Goal: Information Seeking & Learning: Find specific fact

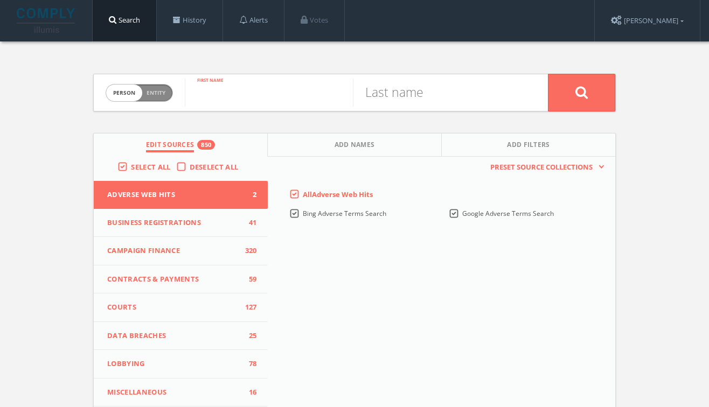
click at [213, 92] on input "text" at bounding box center [269, 93] width 168 height 28
type input "[PERSON_NAME]"
click at [581, 92] on button at bounding box center [581, 93] width 67 height 38
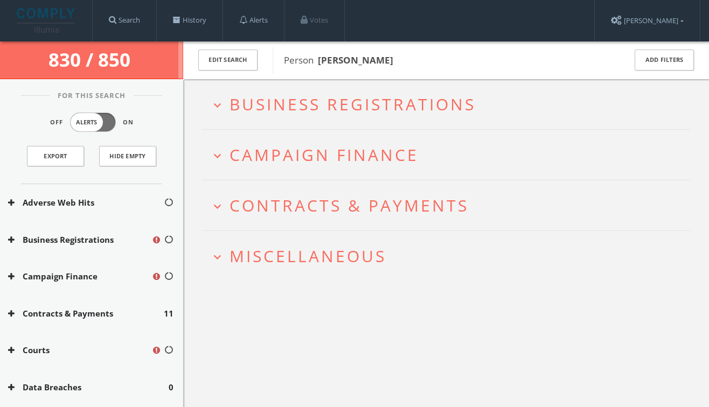
click at [345, 99] on span "Business Registrations" at bounding box center [352, 104] width 246 height 22
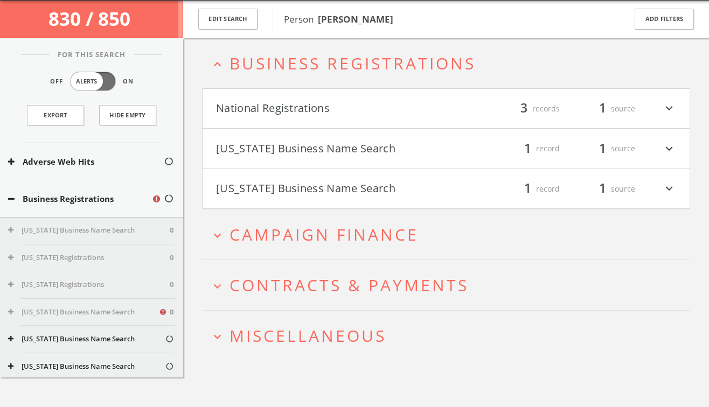
click at [346, 227] on span "Campaign Finance" at bounding box center [323, 235] width 189 height 22
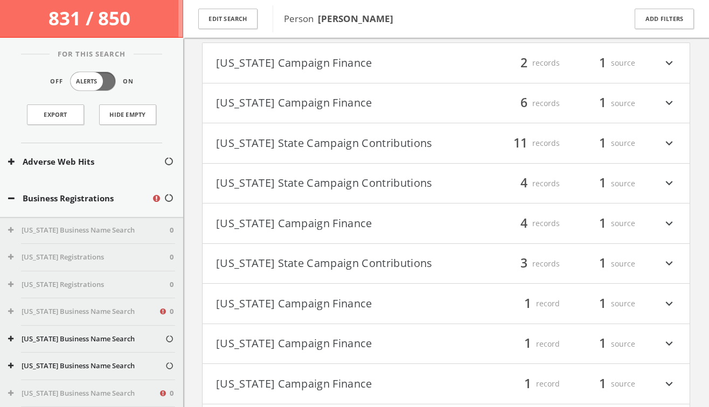
scroll to position [214, 0]
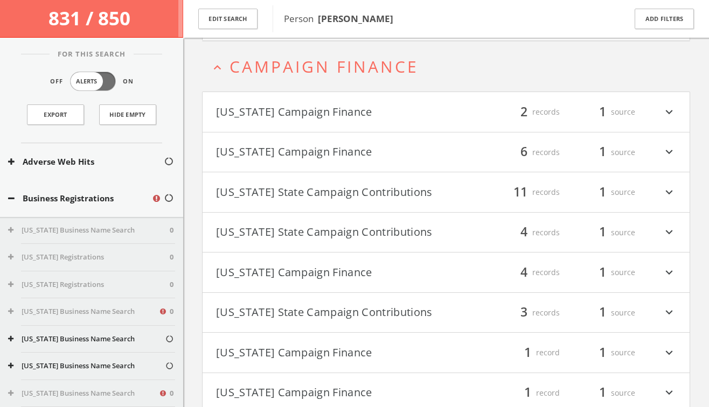
click at [338, 207] on h4 "[US_STATE] State Campaign Contributions filter_list 11 records 1 source expand_…" at bounding box center [446, 192] width 487 height 40
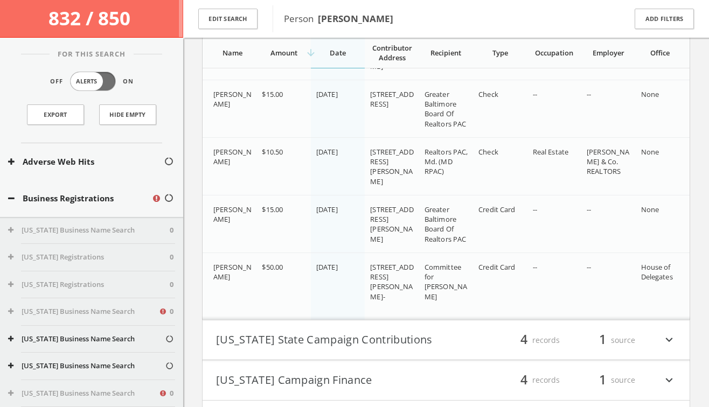
scroll to position [894, 0]
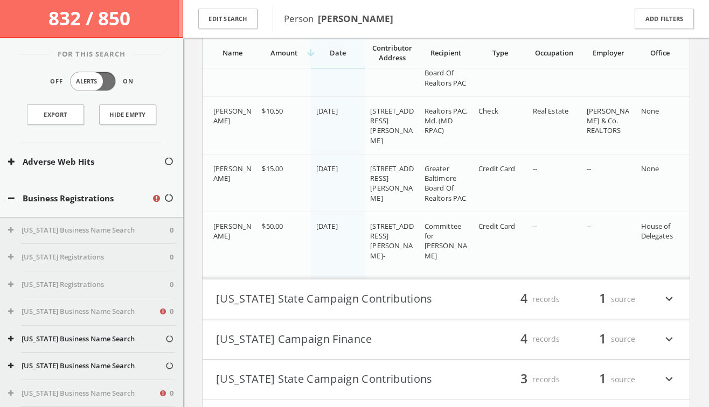
click at [340, 297] on button "[US_STATE] State Campaign Contributions" at bounding box center [331, 299] width 230 height 18
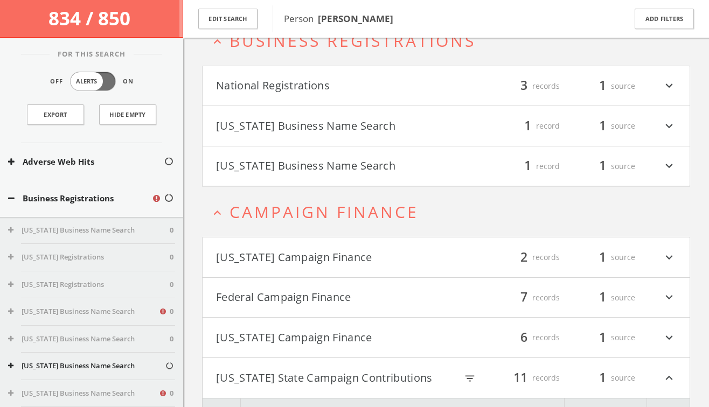
scroll to position [68, 0]
click at [290, 291] on button "Federal Campaign Finance" at bounding box center [331, 298] width 230 height 18
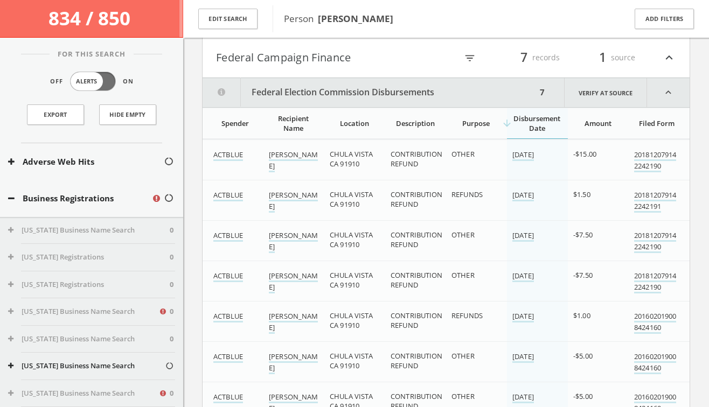
scroll to position [307, 0]
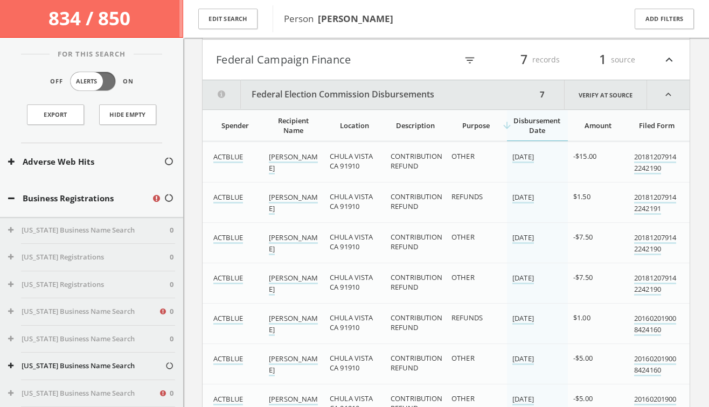
click at [327, 65] on button "Federal Campaign Finance" at bounding box center [331, 60] width 230 height 18
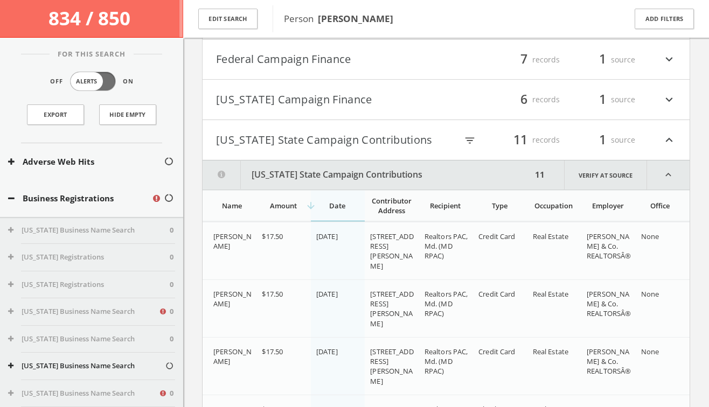
click at [326, 132] on button "[US_STATE] State Campaign Contributions" at bounding box center [331, 140] width 230 height 18
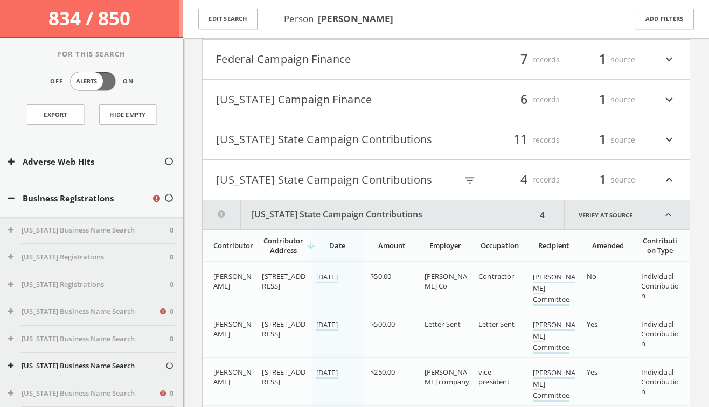
click at [326, 173] on button "[US_STATE] State Campaign Contributions" at bounding box center [331, 180] width 230 height 18
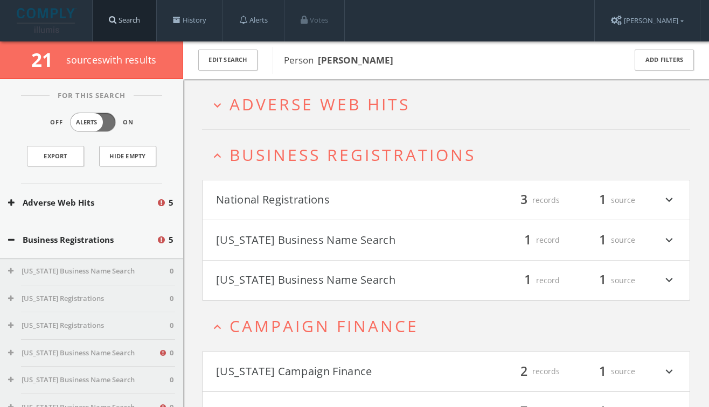
scroll to position [0, 0]
click at [131, 23] on link "Search" at bounding box center [125, 20] width 64 height 41
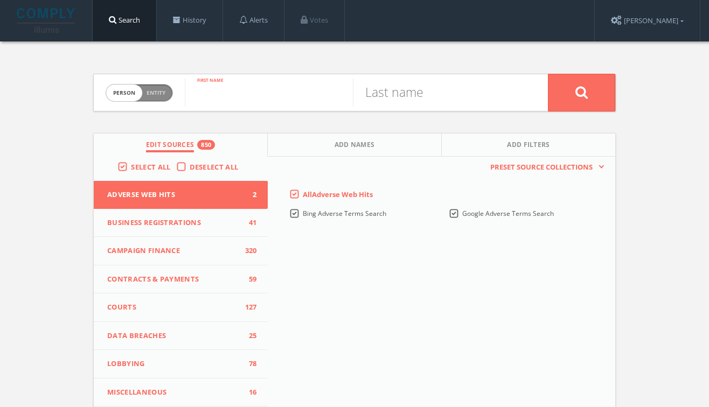
click at [215, 92] on input "text" at bounding box center [269, 93] width 168 height 28
type input "[PERSON_NAME]"
type input "Green"
click at [581, 92] on button at bounding box center [581, 93] width 67 height 38
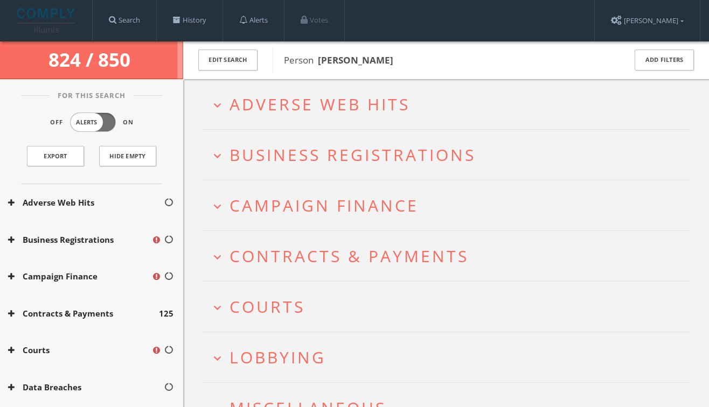
click at [326, 209] on span "Campaign Finance" at bounding box center [323, 205] width 189 height 22
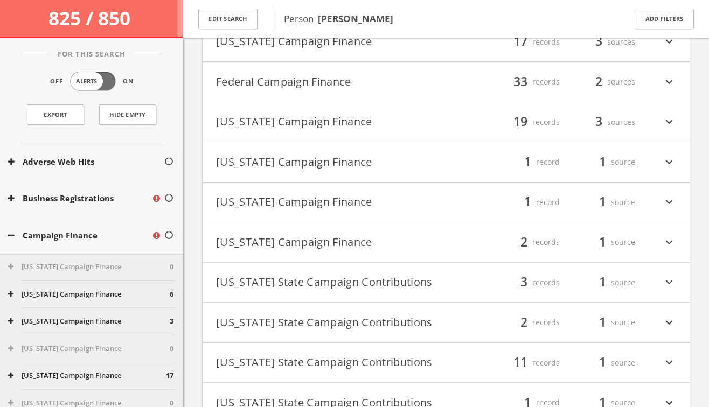
scroll to position [323, 0]
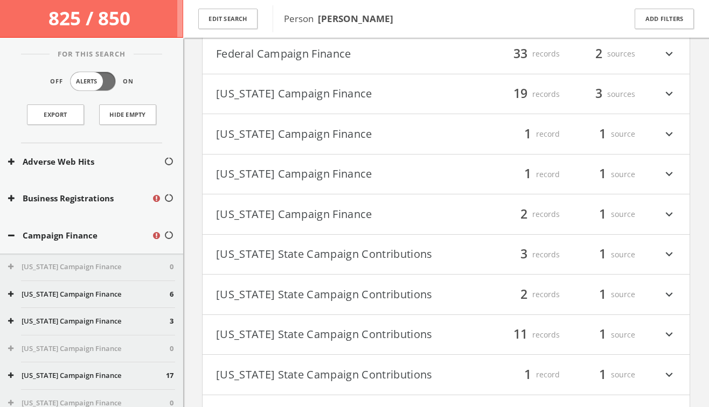
click at [331, 346] on h4 "[US_STATE] State Campaign Contributions filter_list 11 records 1 source expand_…" at bounding box center [446, 335] width 487 height 40
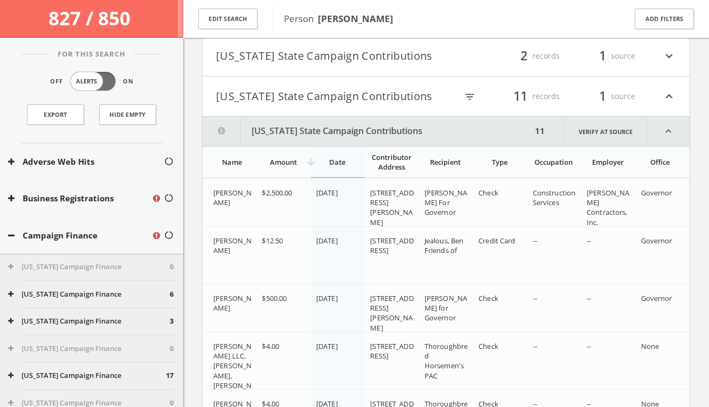
scroll to position [522, 0]
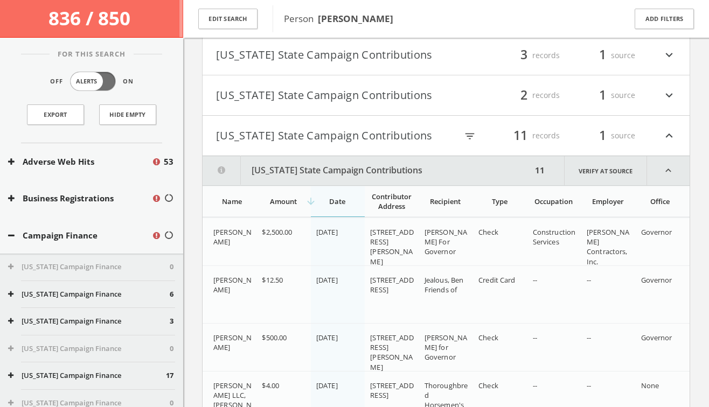
click at [263, 141] on button "[US_STATE] State Campaign Contributions" at bounding box center [331, 136] width 230 height 18
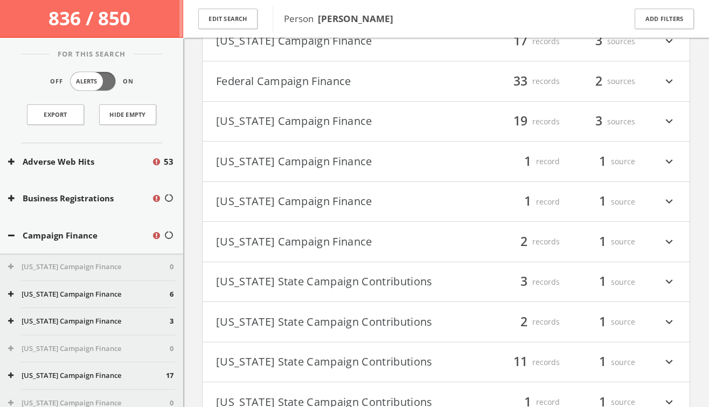
click at [266, 80] on button "Federal Campaign Finance" at bounding box center [331, 81] width 230 height 18
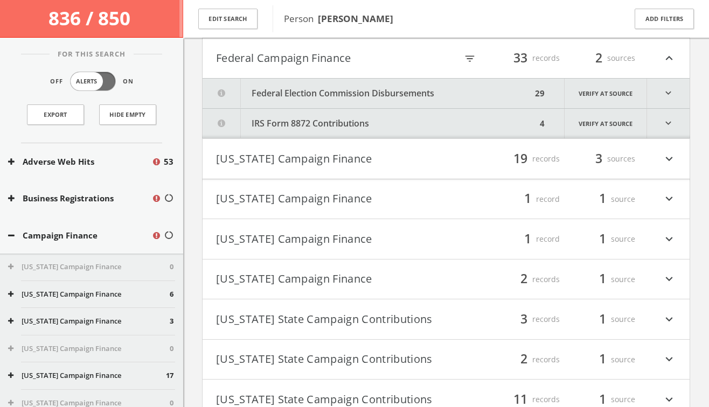
click at [282, 95] on button "Federal Election Commission Disbursements" at bounding box center [367, 94] width 329 height 30
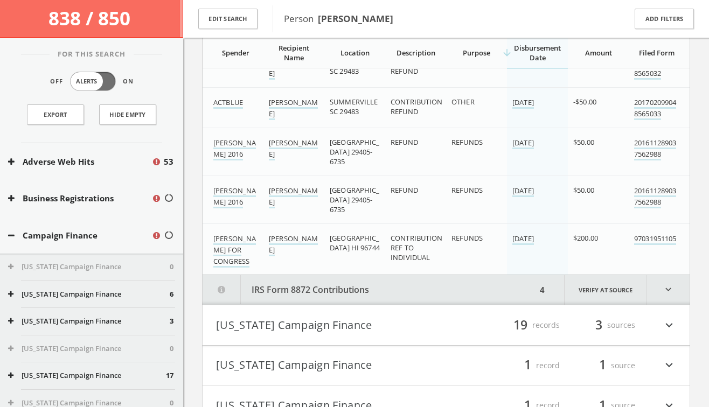
scroll to position [1436, 0]
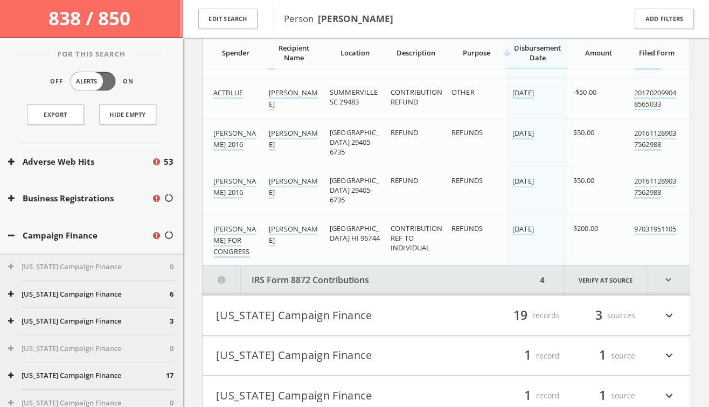
click at [377, 283] on button "IRS Form 8872 Contributions" at bounding box center [370, 281] width 334 height 30
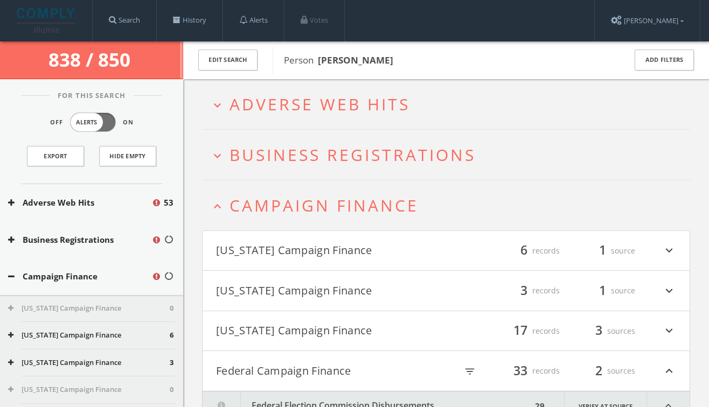
scroll to position [0, 0]
click at [351, 365] on button "Federal Campaign Finance" at bounding box center [331, 371] width 230 height 18
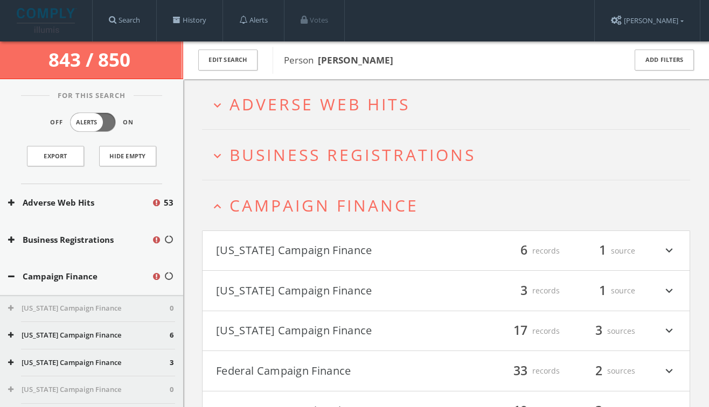
click at [352, 111] on span "Adverse Web Hits" at bounding box center [319, 104] width 180 height 22
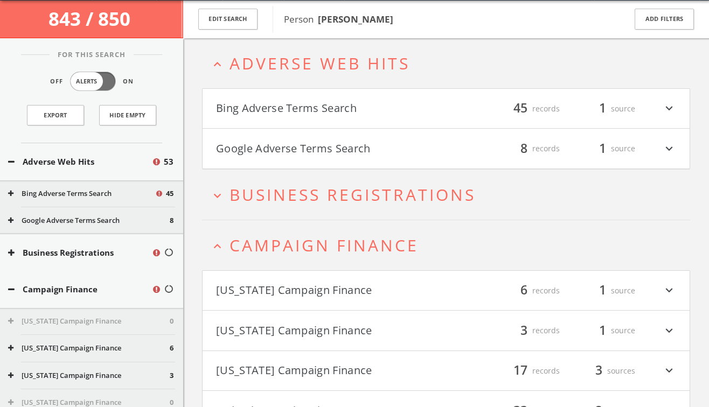
click at [339, 201] on span "Business Registrations" at bounding box center [352, 195] width 246 height 22
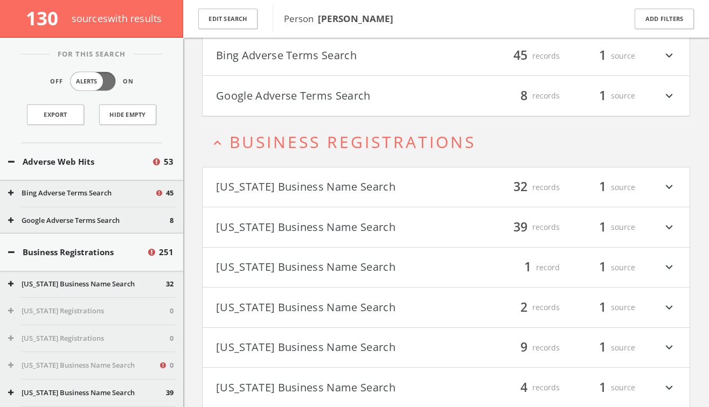
scroll to position [97, 0]
click at [289, 153] on span "Business Registrations" at bounding box center [352, 144] width 246 height 22
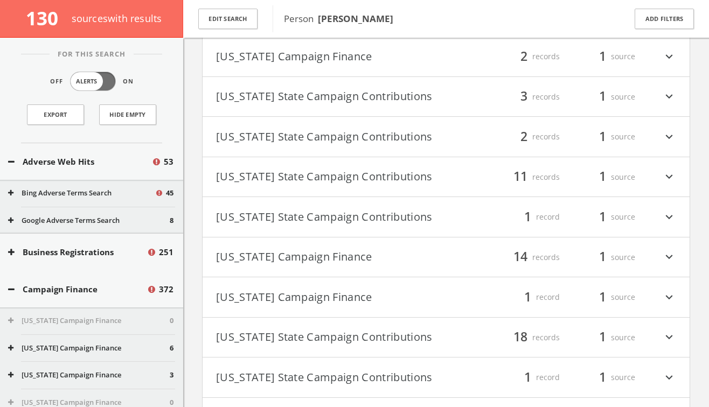
scroll to position [578, 0]
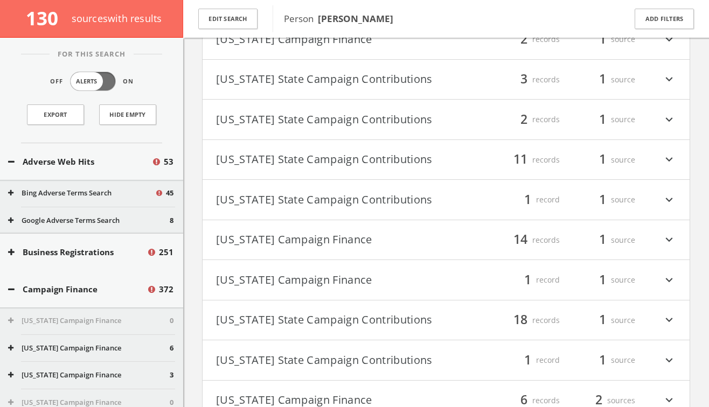
click at [290, 158] on button "[US_STATE] State Campaign Contributions" at bounding box center [331, 160] width 230 height 18
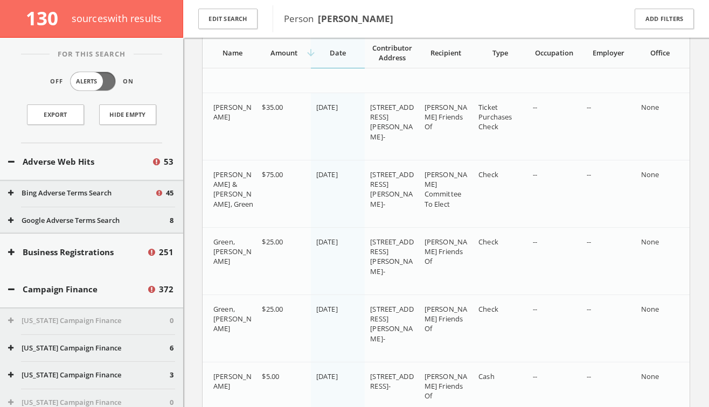
scroll to position [1338, 0]
